Goal: Task Accomplishment & Management: Complete application form

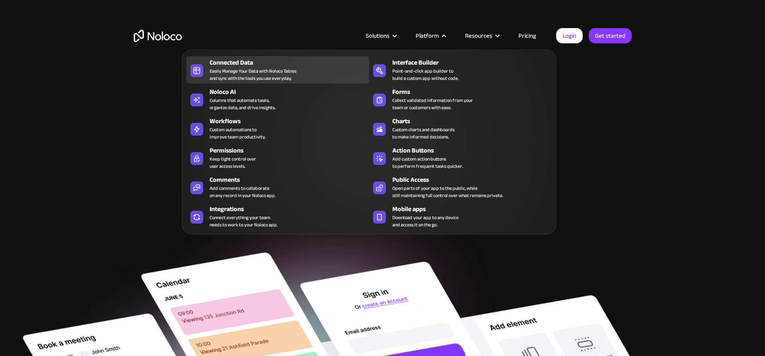
click at [264, 67] on div "Connected Data" at bounding box center [290, 63] width 163 height 10
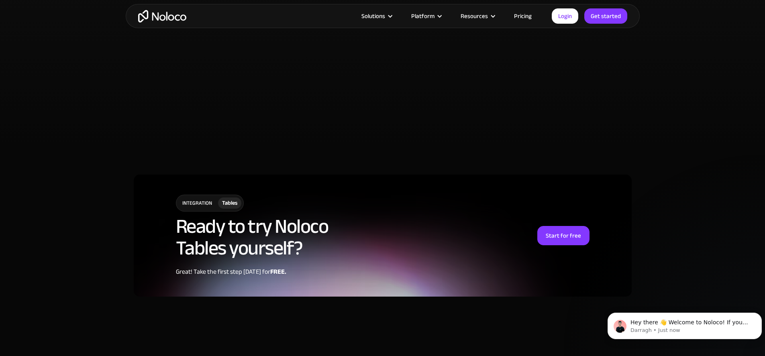
scroll to position [1967, 0]
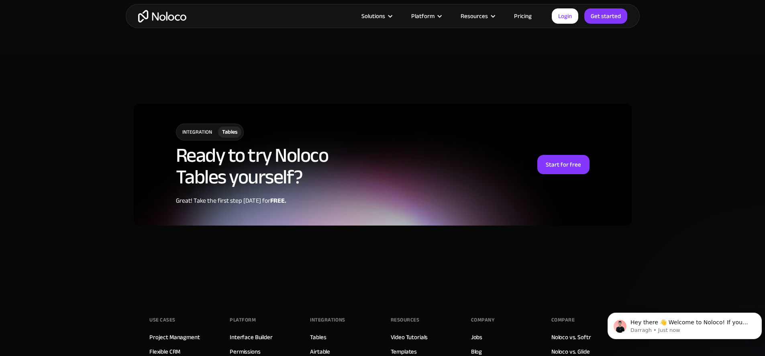
click at [522, 9] on div "Solutions Use Cases Business Types Project Management Keep track of customers, …" at bounding box center [383, 16] width 514 height 24
click at [521, 15] on link "Pricing" at bounding box center [523, 16] width 38 height 10
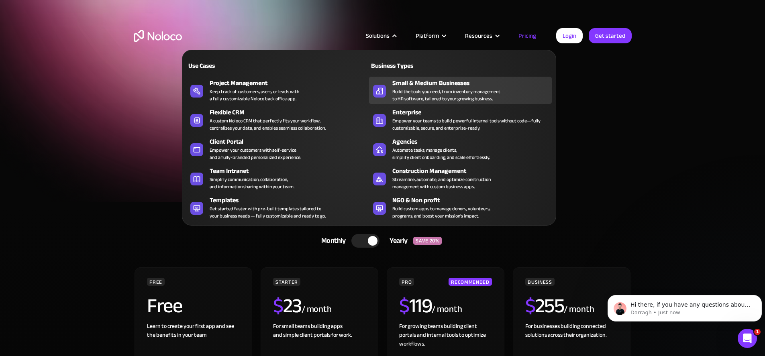
click at [412, 97] on div "Build the tools you need, from inventory management to HR software, tailored to…" at bounding box center [446, 95] width 108 height 14
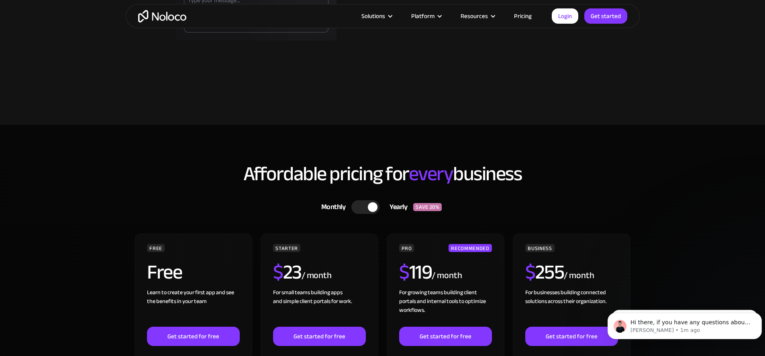
scroll to position [2047, 0]
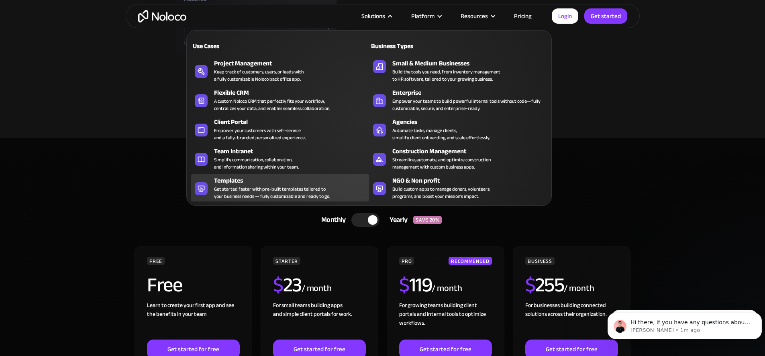
click at [268, 193] on div "Get started faster with pre-built templates tailored to your business needs — f…" at bounding box center [272, 192] width 116 height 14
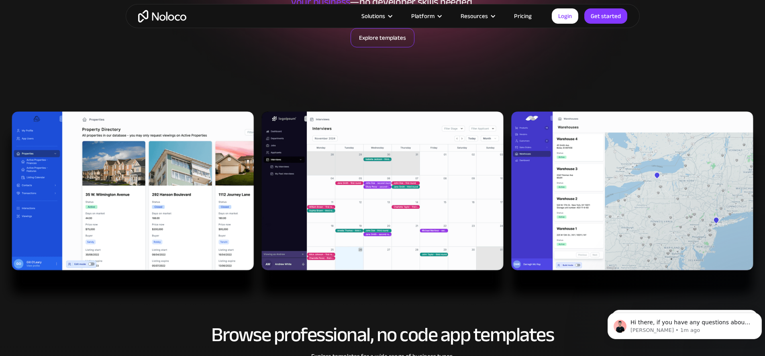
click at [372, 38] on link "Explore templates" at bounding box center [382, 37] width 64 height 19
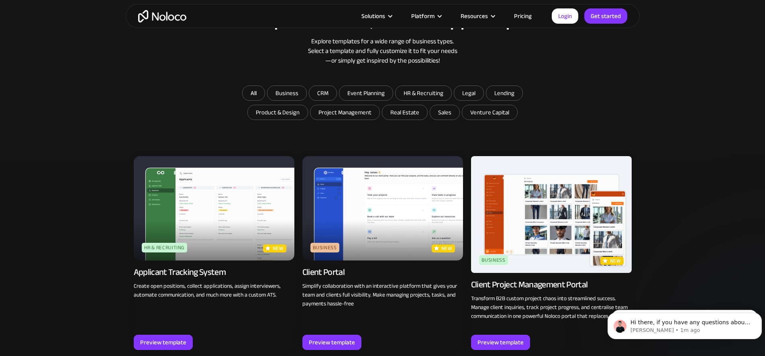
scroll to position [476, 0]
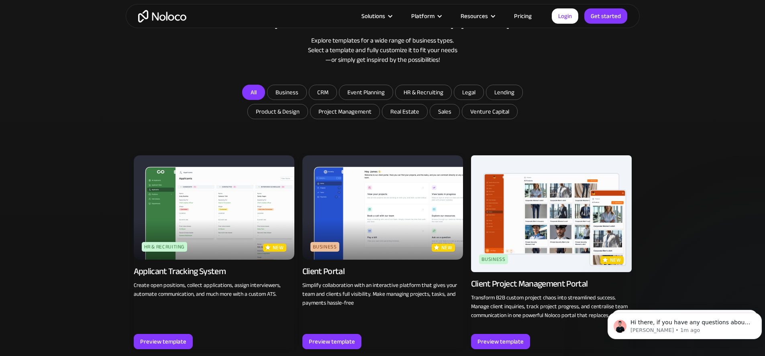
click at [259, 95] on link "All" at bounding box center [253, 92] width 23 height 15
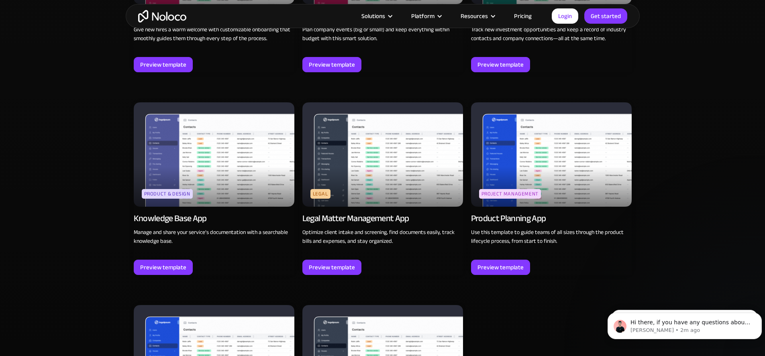
scroll to position [2042, 0]
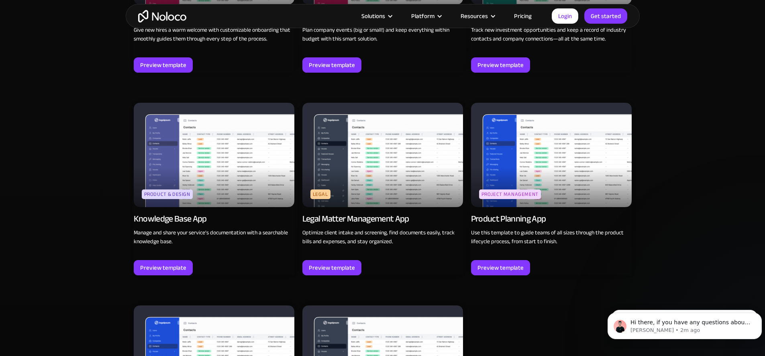
click at [232, 167] on img at bounding box center [214, 155] width 161 height 104
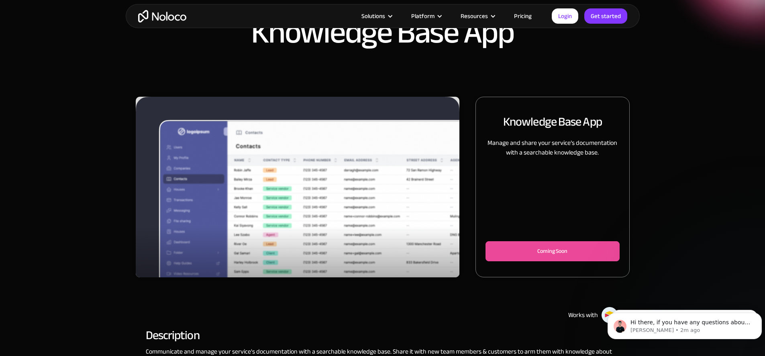
scroll to position [40, 0]
click at [373, 166] on img "1 of 3" at bounding box center [298, 201] width 324 height 210
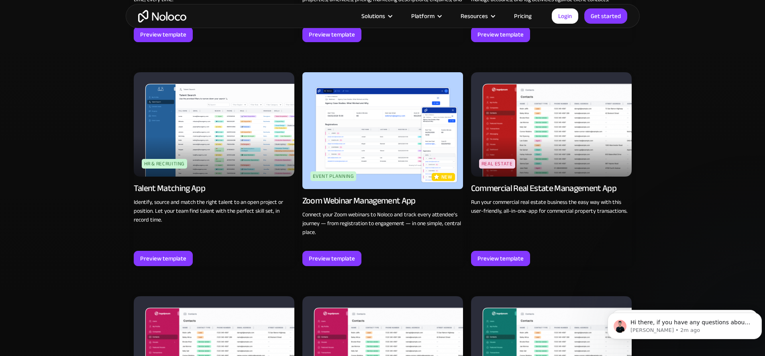
scroll to position [1621, 0]
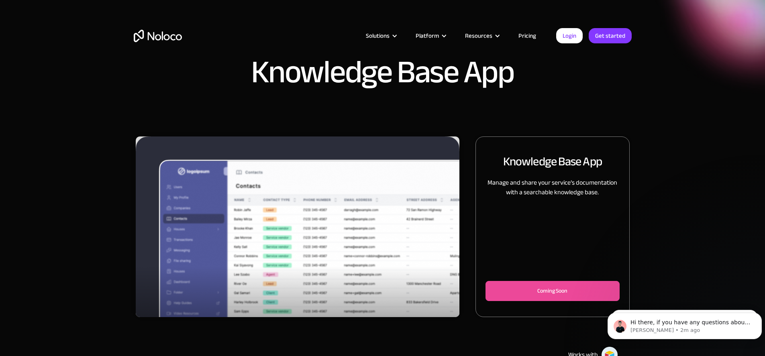
click at [165, 37] on img "home" at bounding box center [158, 36] width 48 height 12
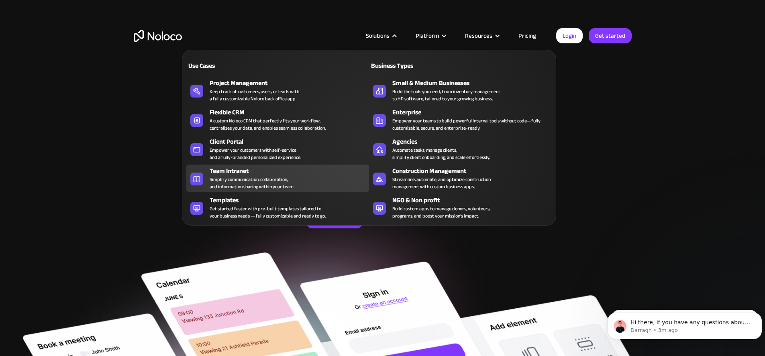
click at [287, 185] on div "Simplify communication, collaboration, and information sharing within your team." at bounding box center [251, 183] width 85 height 14
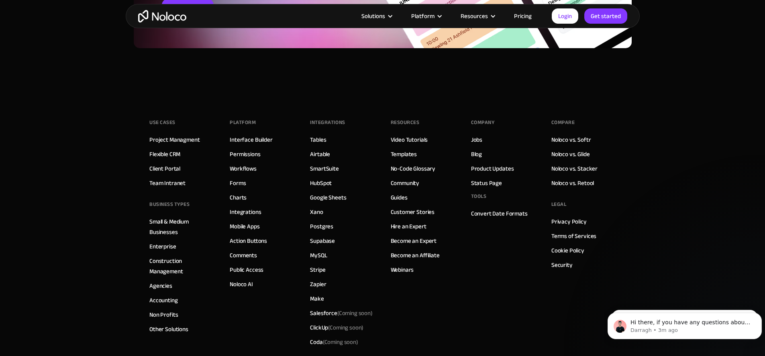
scroll to position [3411, 0]
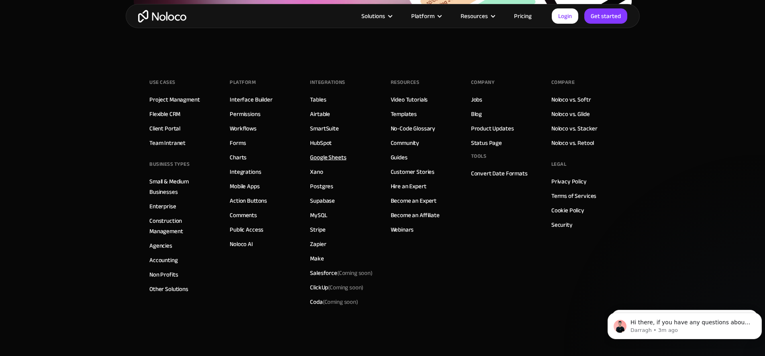
click at [329, 156] on link "Google Sheets" at bounding box center [328, 157] width 36 height 10
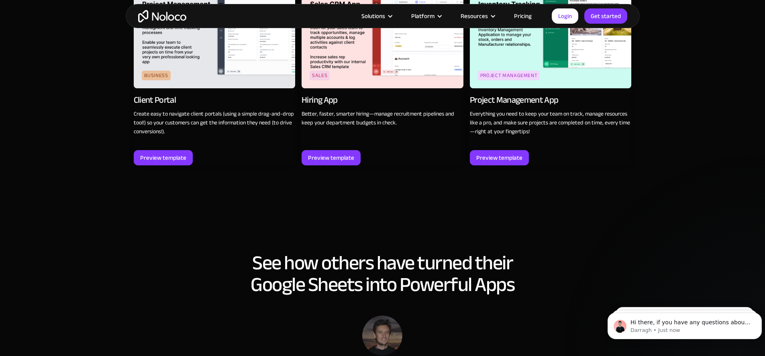
scroll to position [963, 0]
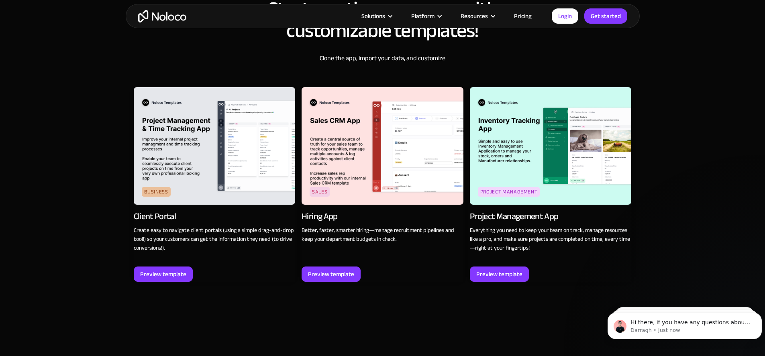
click at [512, 193] on div "Project Management" at bounding box center [509, 192] width 62 height 10
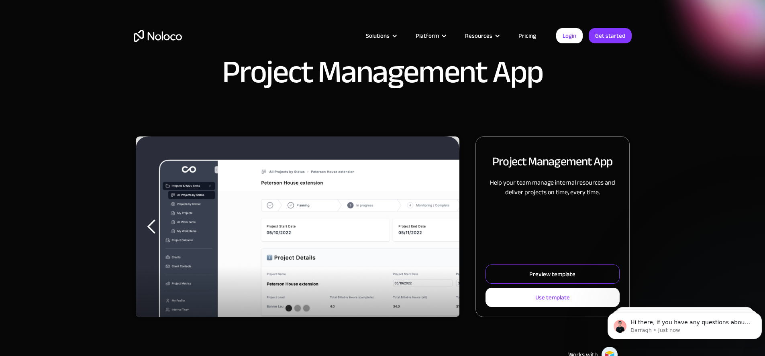
click at [529, 279] on div "Preview template" at bounding box center [552, 274] width 46 height 10
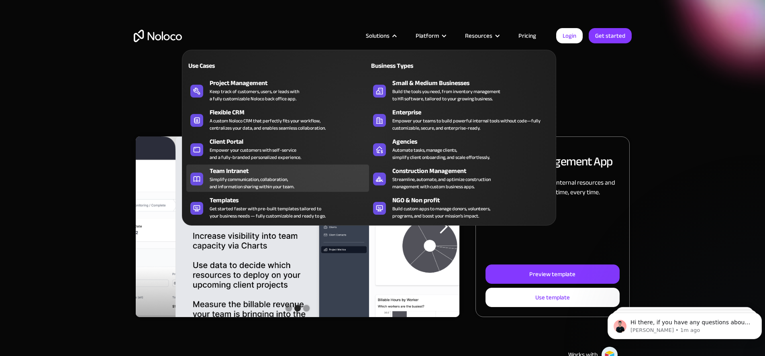
click at [252, 172] on div "Team Intranet" at bounding box center [290, 171] width 163 height 10
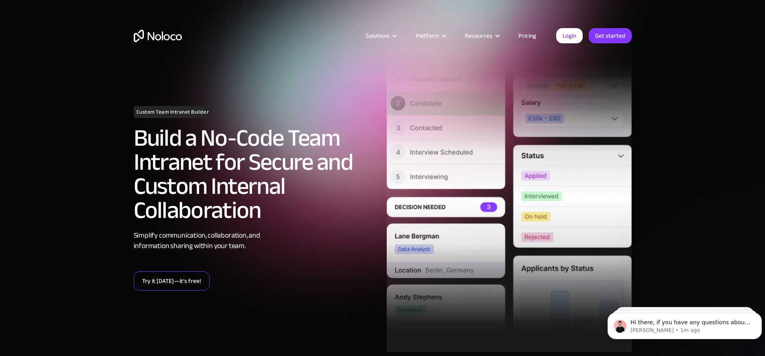
click at [173, 278] on link "Try it today—it’s free!" at bounding box center [172, 280] width 76 height 19
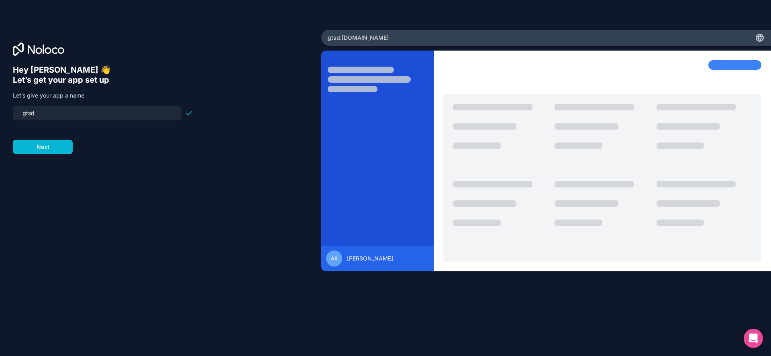
click at [140, 119] on input "gtsd" at bounding box center [97, 113] width 159 height 11
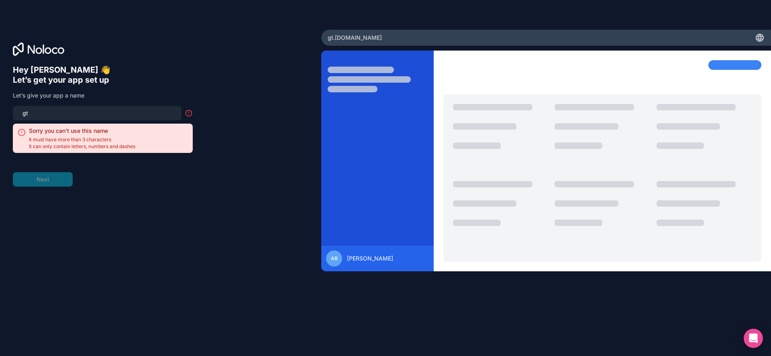
type input "g"
type input "gtsd"
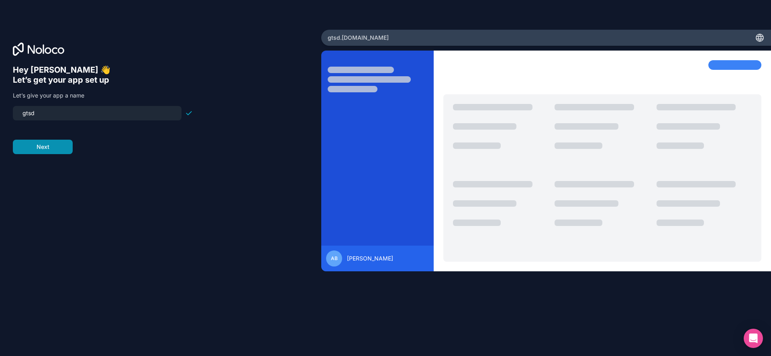
click at [73, 154] on button "Next" at bounding box center [43, 147] width 60 height 14
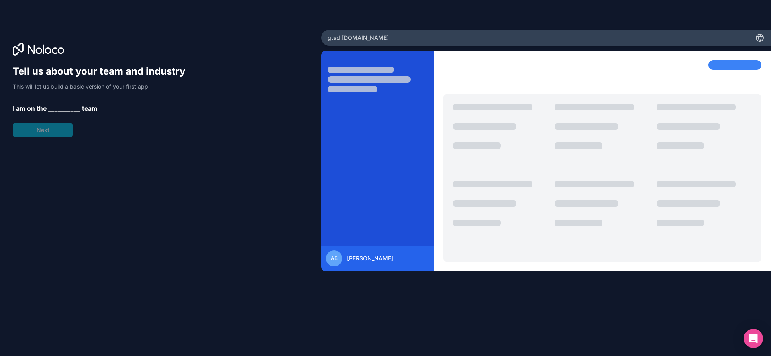
click at [80, 113] on span "__________" at bounding box center [64, 109] width 32 height 10
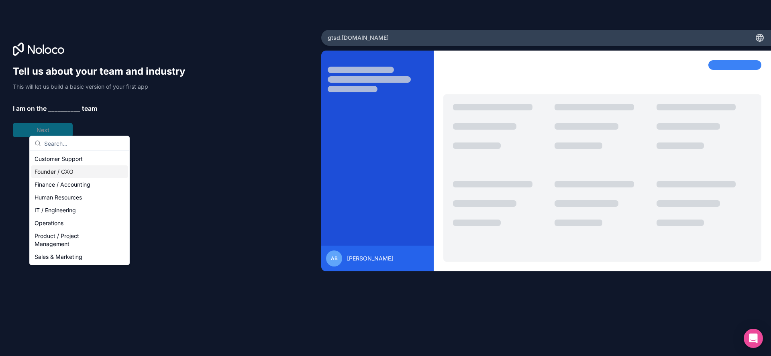
click at [87, 173] on div "Founder / CXO" at bounding box center [79, 171] width 96 height 13
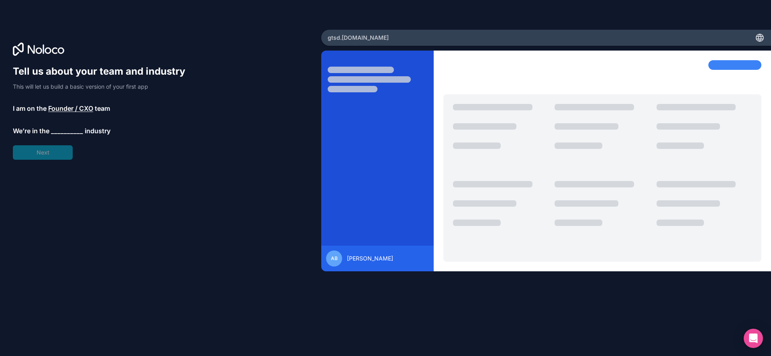
click at [83, 136] on span "__________" at bounding box center [67, 131] width 32 height 10
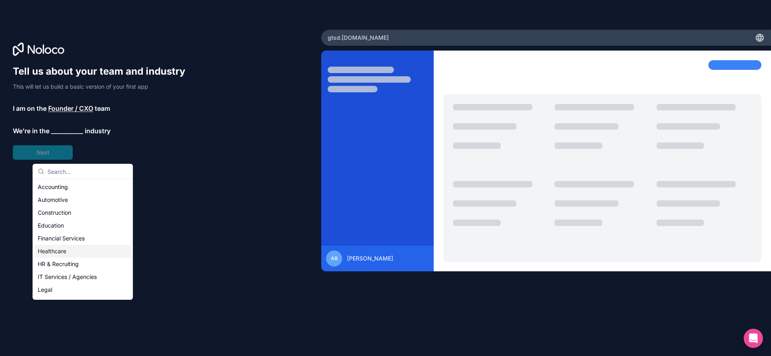
click at [81, 258] on div "Healthcare" at bounding box center [83, 251] width 96 height 13
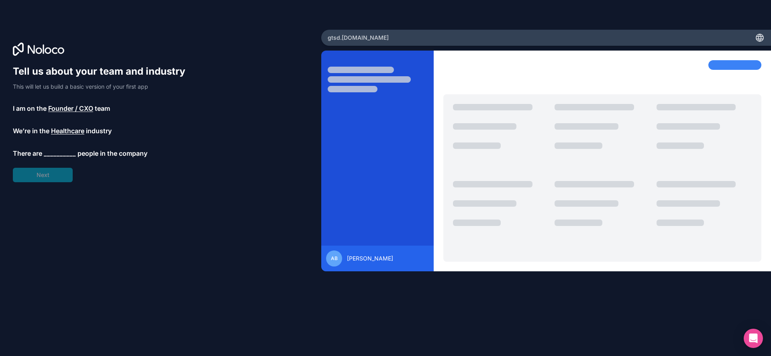
click at [76, 158] on span "__________" at bounding box center [60, 153] width 32 height 10
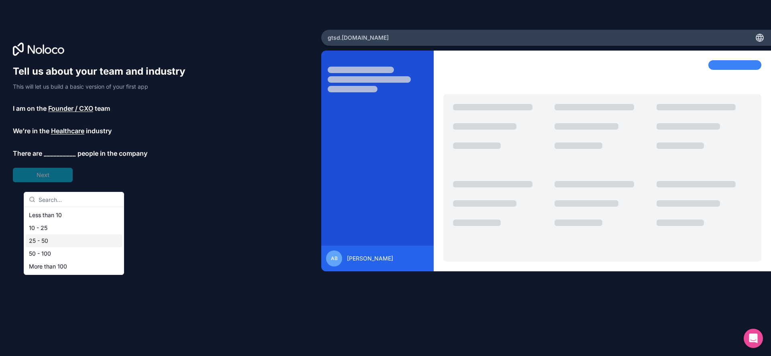
click at [83, 247] on div "25 - 50" at bounding box center [74, 240] width 96 height 13
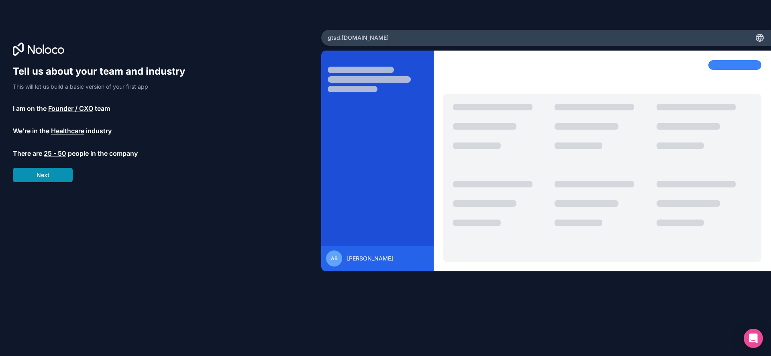
click at [71, 182] on button "Next" at bounding box center [43, 175] width 60 height 14
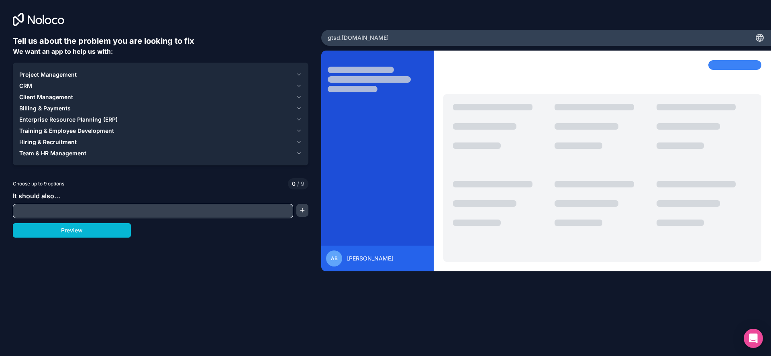
click at [77, 146] on span "Hiring & Recruitment" at bounding box center [47, 142] width 57 height 8
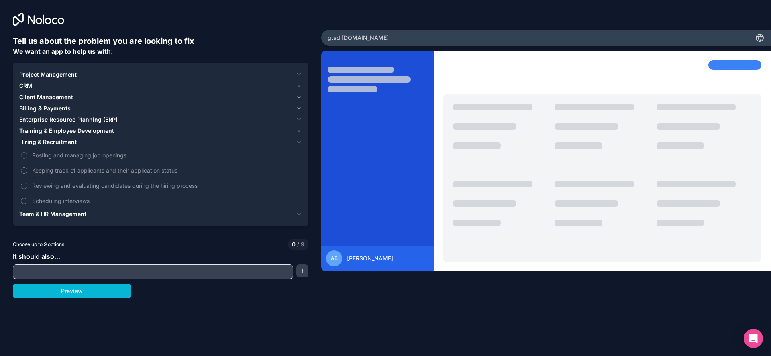
click at [98, 175] on span "Keeping track of applicants and their application status" at bounding box center [166, 170] width 268 height 8
click at [27, 174] on button "Keeping track of applicants and their application status" at bounding box center [24, 170] width 6 height 6
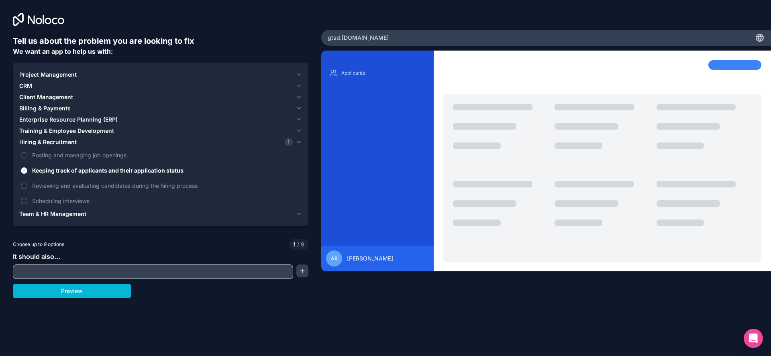
click at [296, 145] on icon "button" at bounding box center [299, 142] width 6 height 6
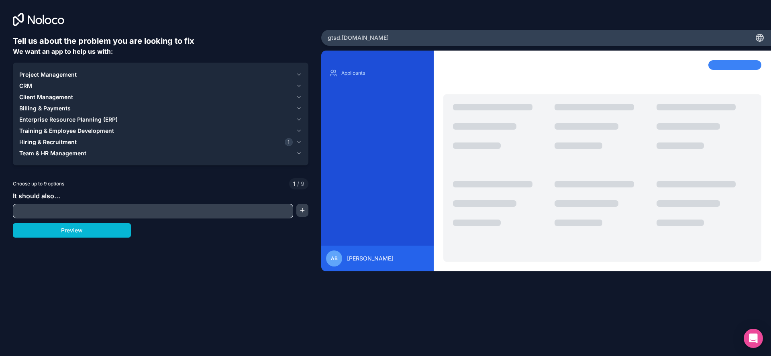
click at [296, 157] on icon "button" at bounding box center [299, 153] width 6 height 6
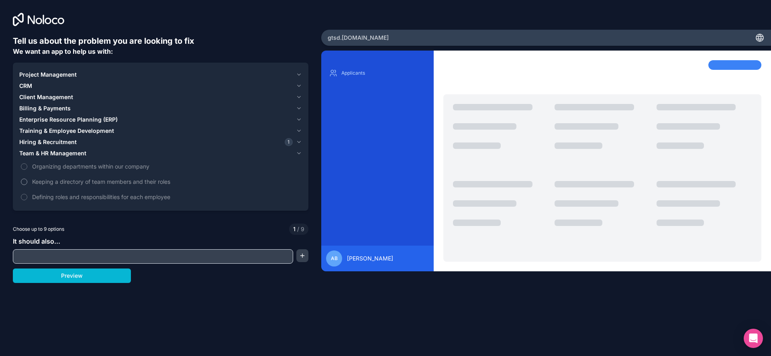
click at [175, 186] on span "Keeping a directory of team members and their roles" at bounding box center [166, 181] width 268 height 8
click at [27, 185] on button "Keeping a directory of team members and their roles" at bounding box center [24, 182] width 6 height 6
click at [100, 283] on button "Preview" at bounding box center [72, 275] width 118 height 14
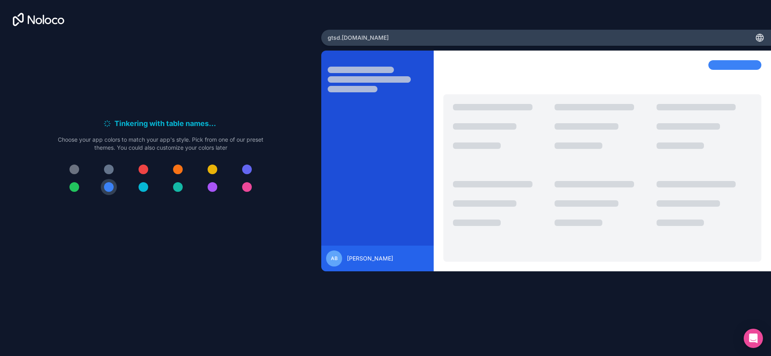
click at [69, 192] on div at bounding box center [74, 187] width 10 height 10
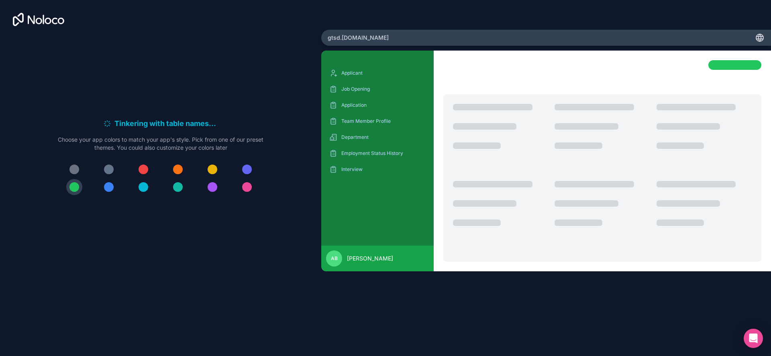
click at [176, 192] on div at bounding box center [178, 187] width 10 height 10
